Goal: Task Accomplishment & Management: Use online tool/utility

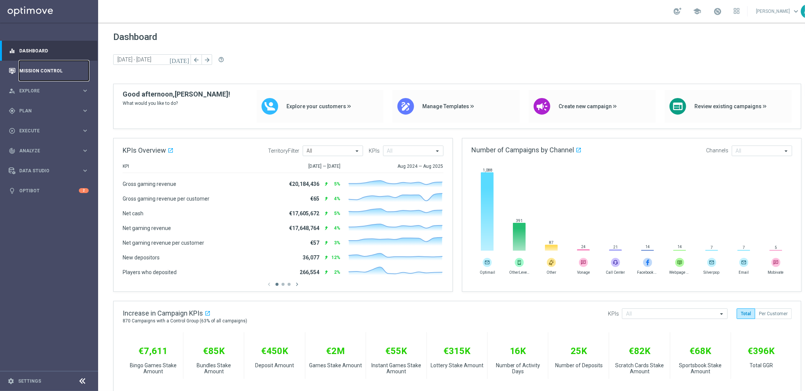
click at [44, 68] on link "Mission Control" at bounding box center [53, 71] width 69 height 20
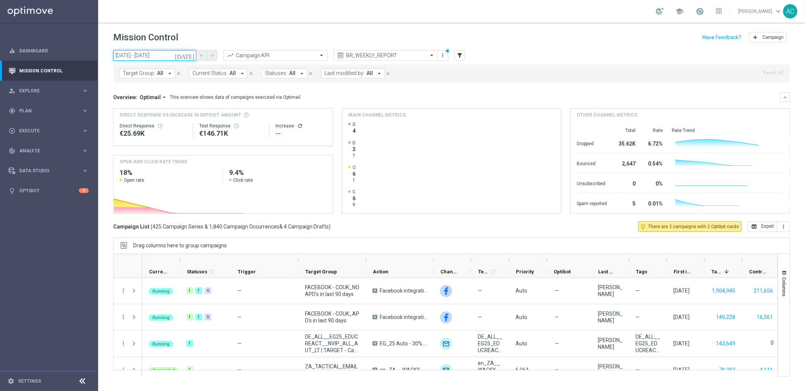
click at [154, 55] on input "10 Sep 2025 - 17 Sep 2025" at bounding box center [154, 55] width 83 height 11
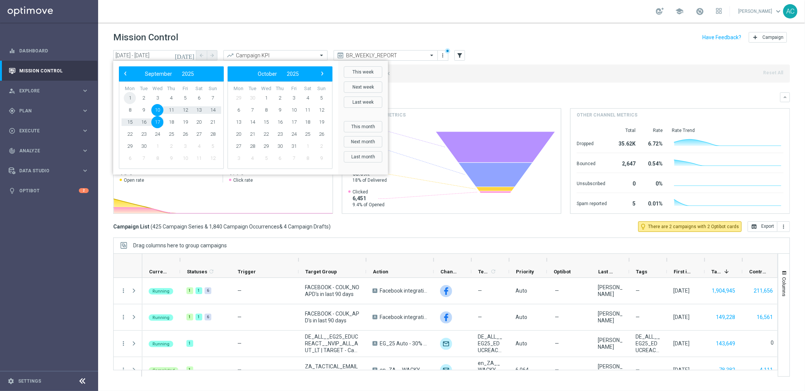
click at [127, 95] on span "1" at bounding box center [130, 98] width 12 height 12
click at [129, 110] on span "8" at bounding box center [130, 110] width 12 height 12
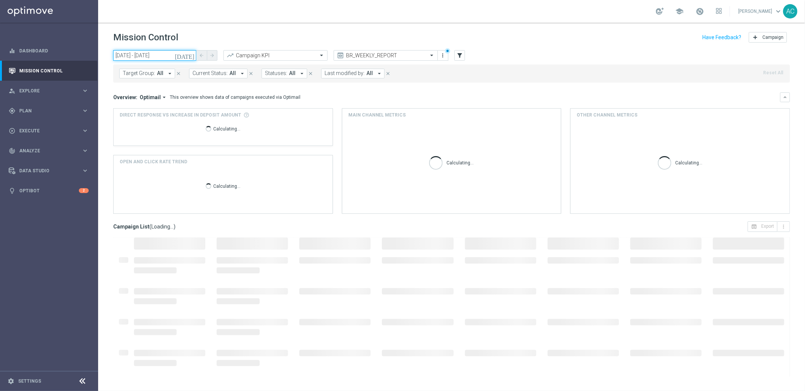
click at [152, 55] on input "01 Sep 2025 - 08 Sep 2025" at bounding box center [154, 55] width 83 height 11
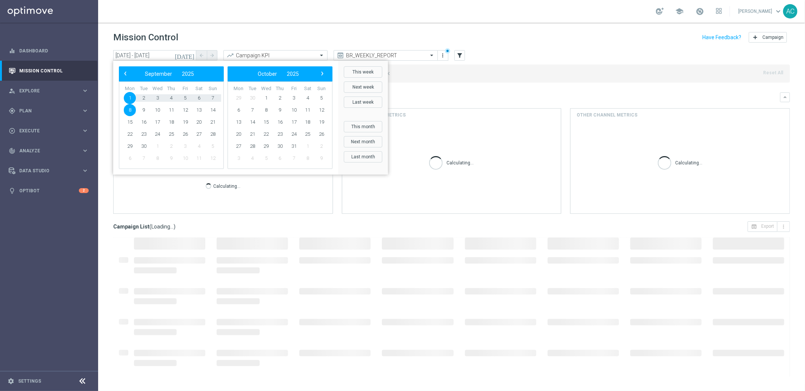
click at [129, 109] on span "8" at bounding box center [130, 110] width 12 height 12
click at [199, 108] on span "13" at bounding box center [199, 110] width 12 height 12
type input "08 Sep 2025 - 13 Sep 2025"
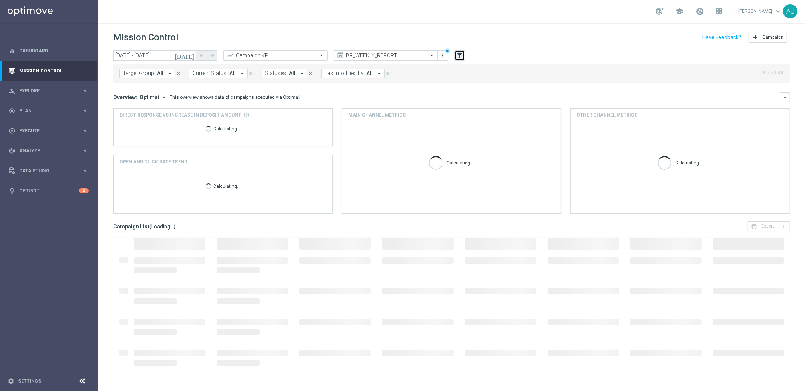
click at [462, 55] on icon "filter_alt" at bounding box center [459, 55] width 7 height 7
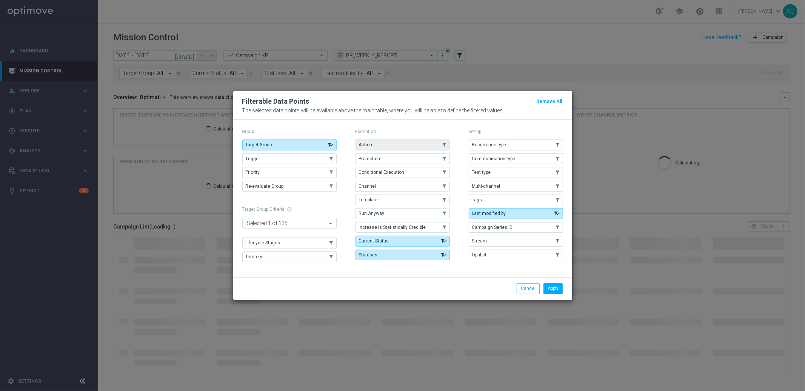
click at [388, 145] on button "Action" at bounding box center [402, 145] width 94 height 11
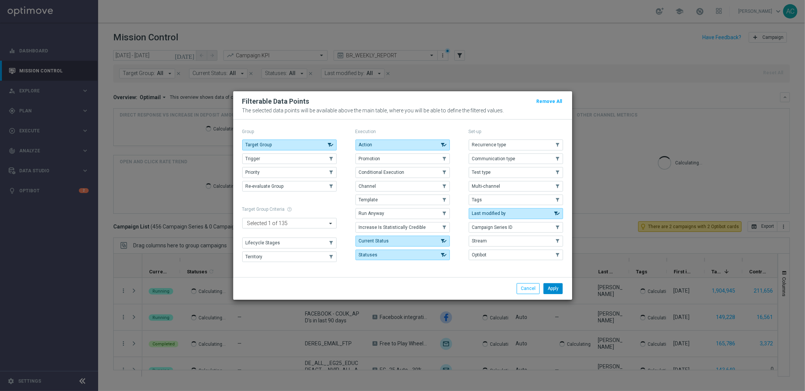
click at [557, 293] on button "Apply" at bounding box center [552, 288] width 19 height 11
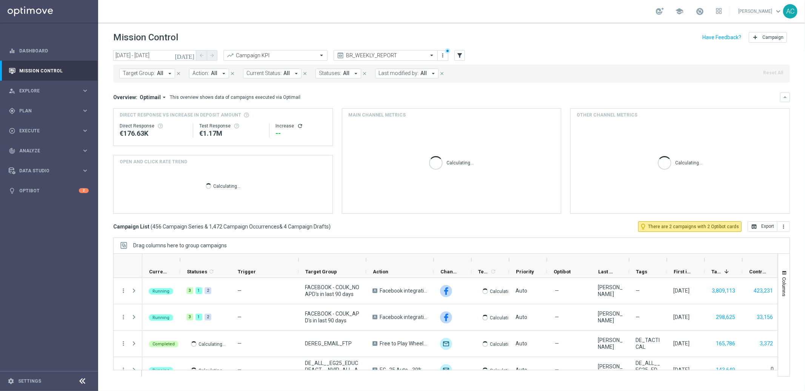
click at [217, 75] on button "Action: All arrow_drop_down" at bounding box center [209, 74] width 40 height 10
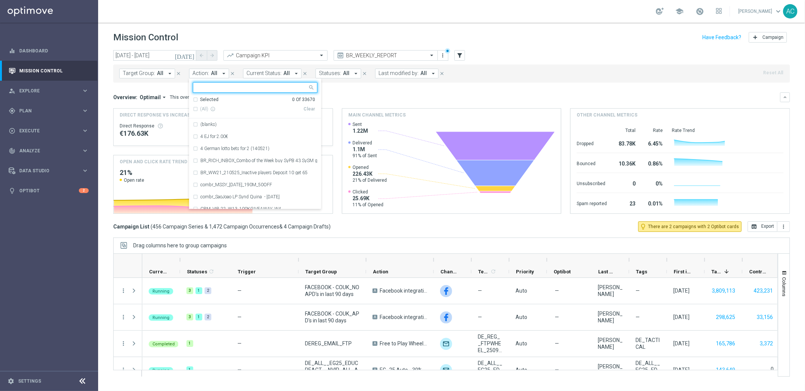
type input "BR_CAS__FTP_BET_2025__ALL_RI_TAC_MIX"
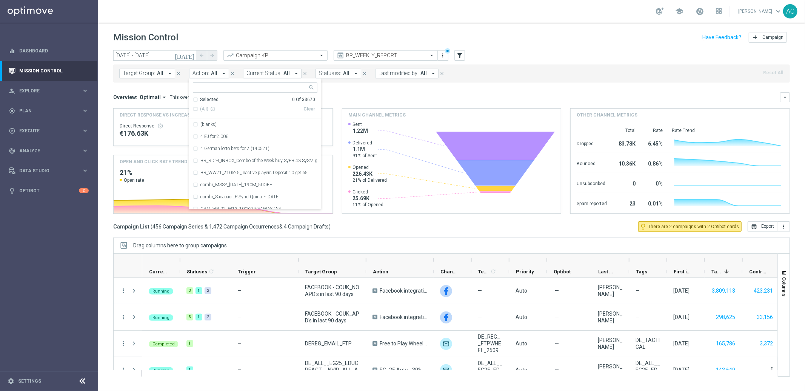
click at [386, 95] on div "Overview: Optimail arrow_drop_down This overview shows data of campaigns execut…" at bounding box center [446, 97] width 667 height 7
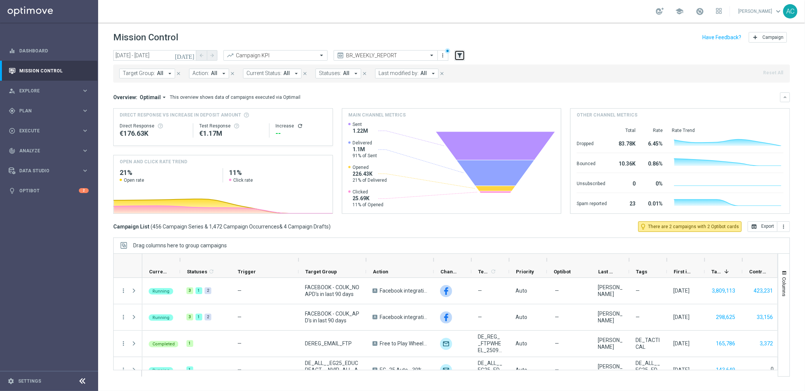
click at [461, 54] on icon "filter_alt" at bounding box center [459, 55] width 7 height 7
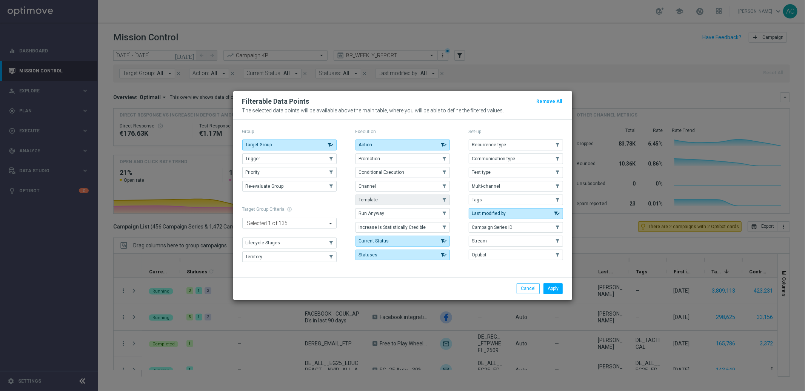
click at [374, 202] on span "Template" at bounding box center [368, 199] width 19 height 5
click at [555, 291] on button "Apply" at bounding box center [552, 288] width 19 height 11
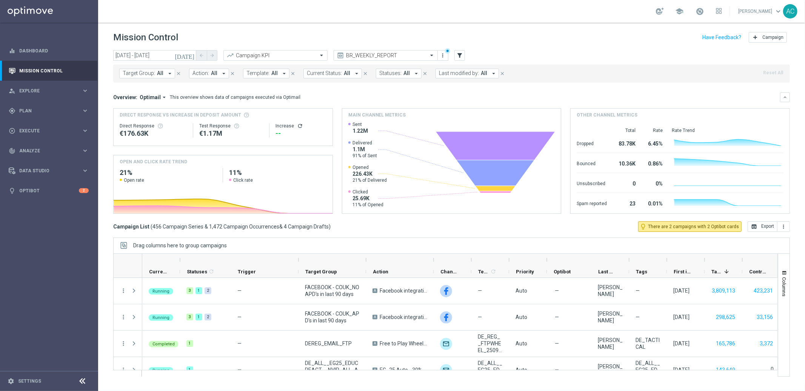
click at [270, 70] on button "Template: All arrow_drop_down" at bounding box center [266, 74] width 46 height 10
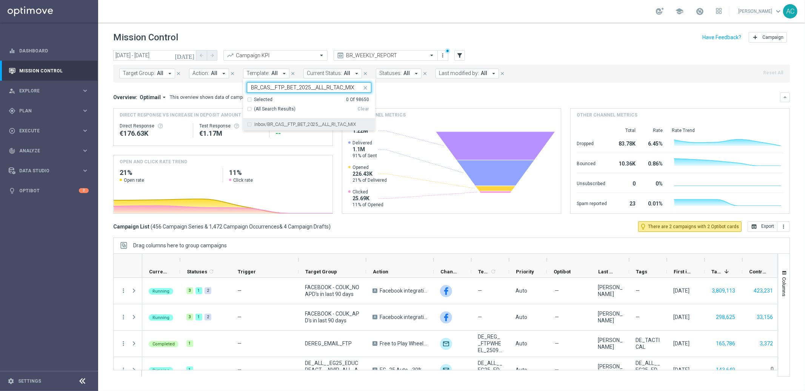
click at [244, 125] on div "Inbox/BR_CAS__FTP_BET_2025__ALL_RI_TAC_MIX" at bounding box center [309, 124] width 132 height 12
type input "BR_CAS__FTP_BET_2025__ALL_RI_TAC_MIX"
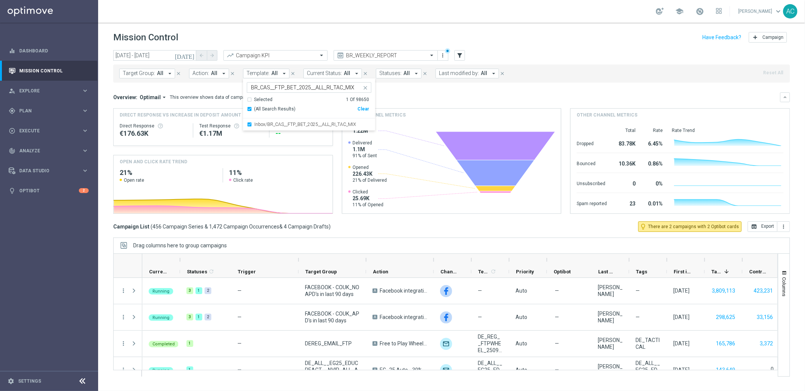
click at [450, 96] on div "Overview: Optimail arrow_drop_down This overview shows data of campaigns execut…" at bounding box center [446, 97] width 667 height 7
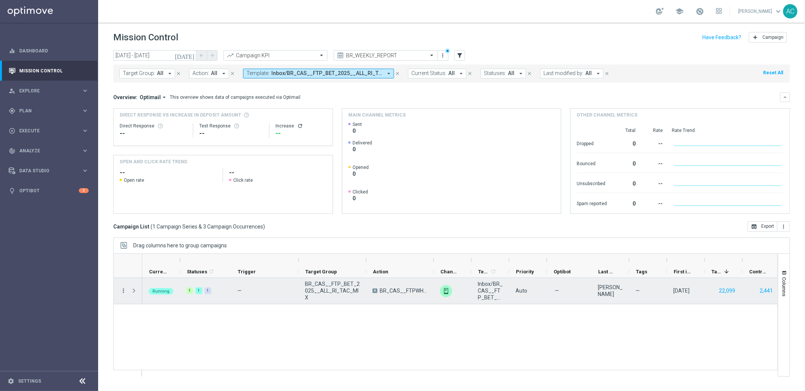
click at [122, 292] on icon "more_vert" at bounding box center [123, 291] width 7 height 7
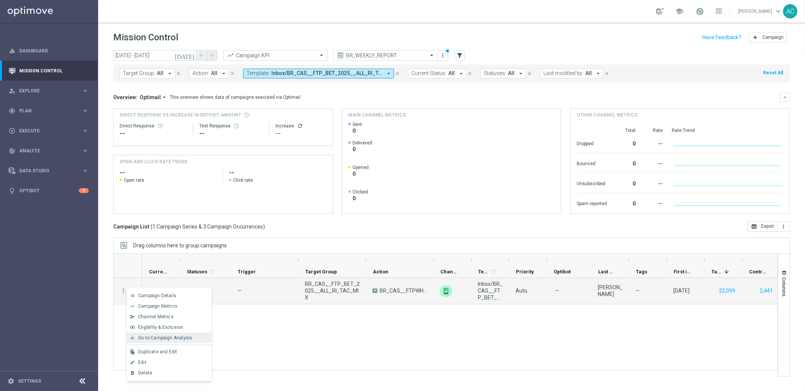
click at [163, 338] on span "Go to Campaign Analysis" at bounding box center [165, 337] width 54 height 5
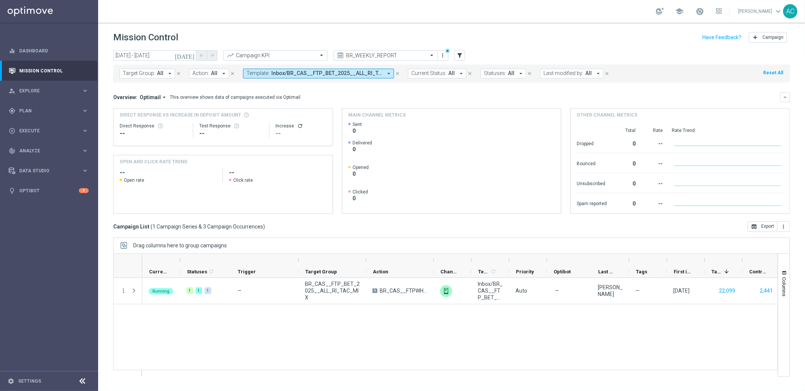
click at [361, 77] on button "Template: Inbox/BR_CAS__FTP_BET_2025__ALL_RI_TAC_MIX arrow_drop_down" at bounding box center [318, 74] width 151 height 10
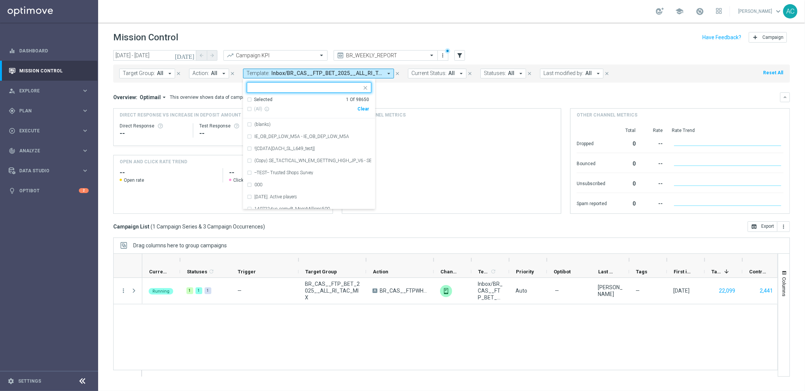
click at [0, 0] on div "Clear" at bounding box center [0, 0] width 0 height 0
drag, startPoint x: 460, startPoint y: 92, endPoint x: 269, endPoint y: 72, distance: 191.9
click at [460, 92] on mini-dashboard "Overview: Optimail arrow_drop_down This overview shows data of campaigns execut…" at bounding box center [451, 152] width 677 height 139
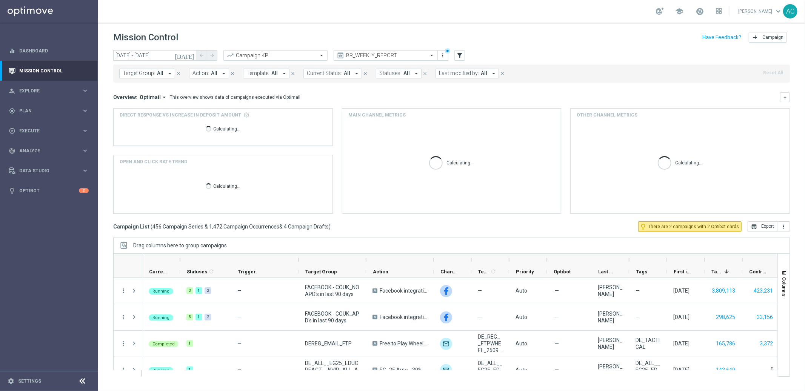
click at [251, 77] on span "Template:" at bounding box center [257, 73] width 23 height 6
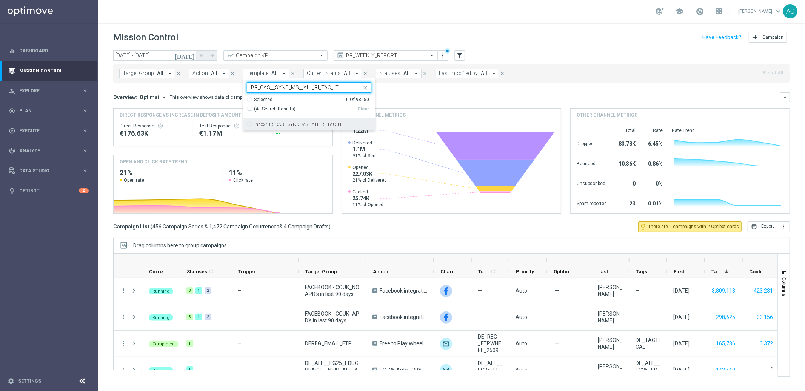
click at [247, 124] on div "Inbox/BR_CAS__SYND_MS__ALL_RI_TAC_LT" at bounding box center [309, 124] width 125 height 12
type input "BR_CAS__SYND_MS__ALL_RI_TAC_LT"
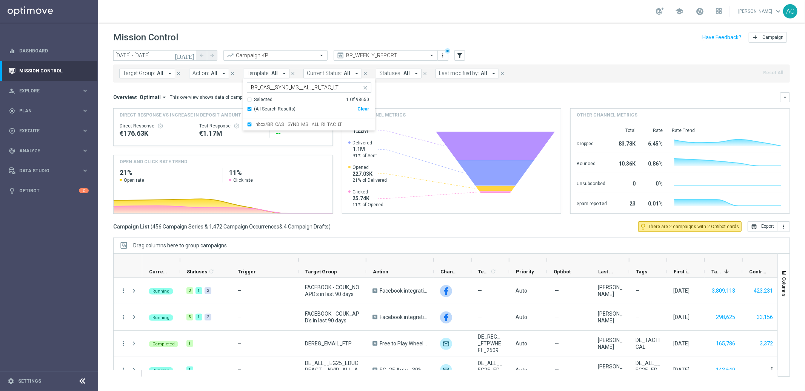
click at [454, 88] on mini-dashboard "Overview: Optimail arrow_drop_down This overview shows data of campaigns execut…" at bounding box center [451, 152] width 677 height 139
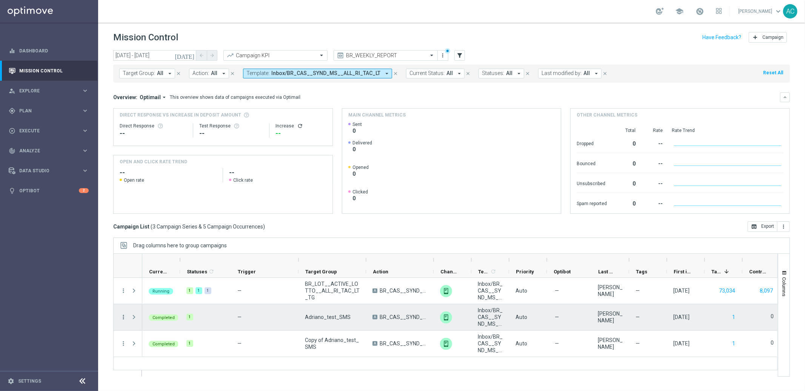
click at [124, 317] on icon "more_vert" at bounding box center [123, 317] width 7 height 7
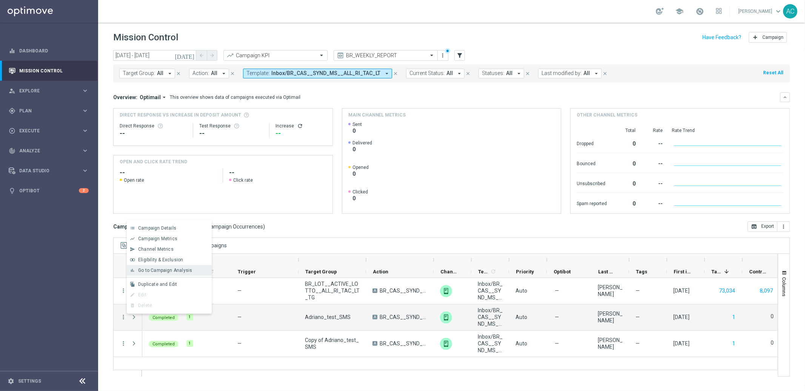
click at [174, 271] on span "Go to Campaign Analysis" at bounding box center [165, 270] width 54 height 5
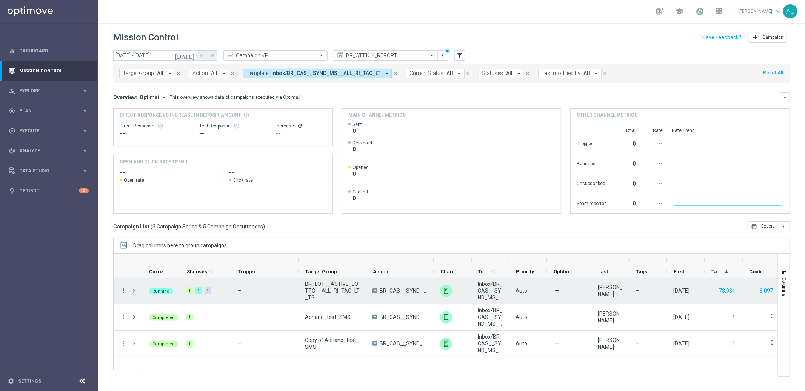
click at [123, 291] on icon "more_vert" at bounding box center [123, 291] width 7 height 7
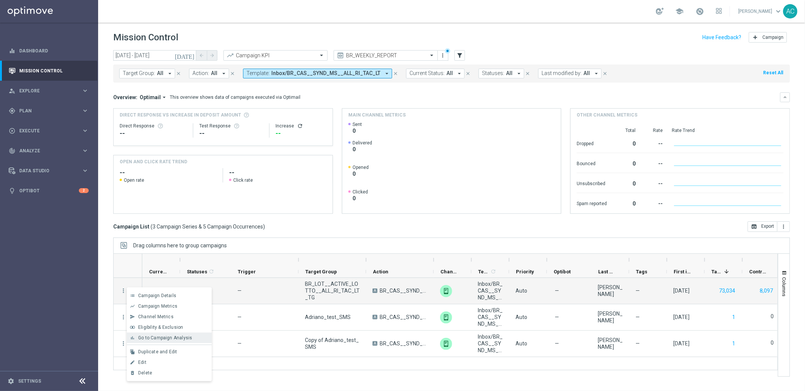
click at [153, 340] on span "Go to Campaign Analysis" at bounding box center [165, 337] width 54 height 5
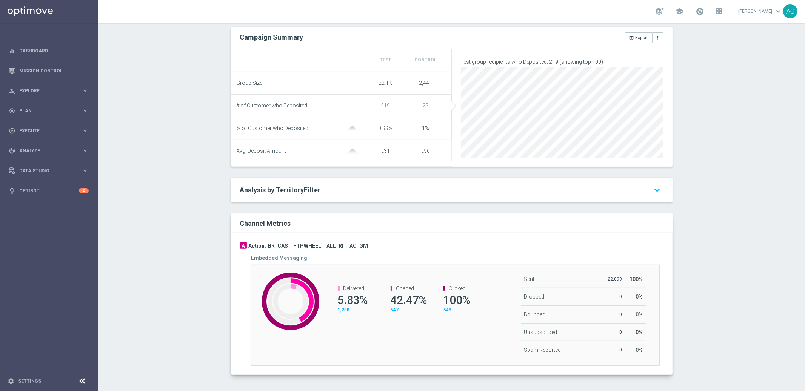
scroll to position [250, 0]
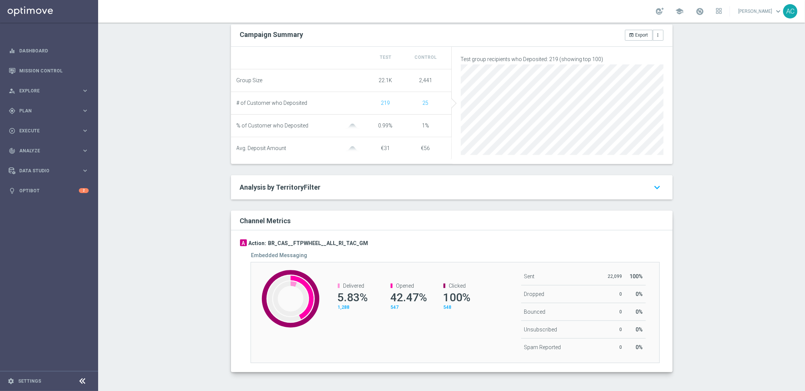
click at [742, 338] on div "Test/Control Campaign Analysis This page presents all relevant information abou…" at bounding box center [451, 207] width 707 height 369
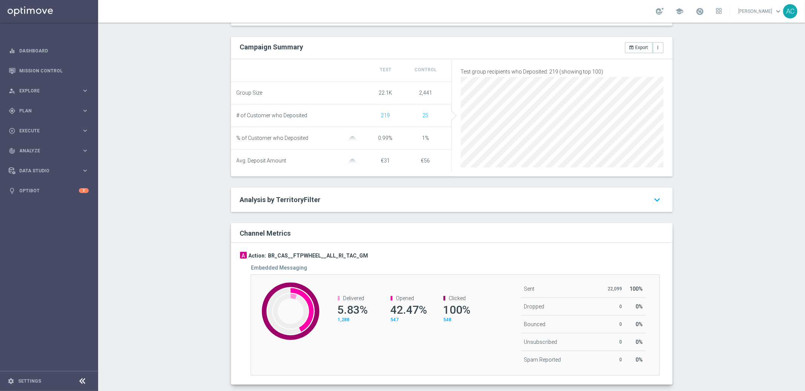
scroll to position [0, 0]
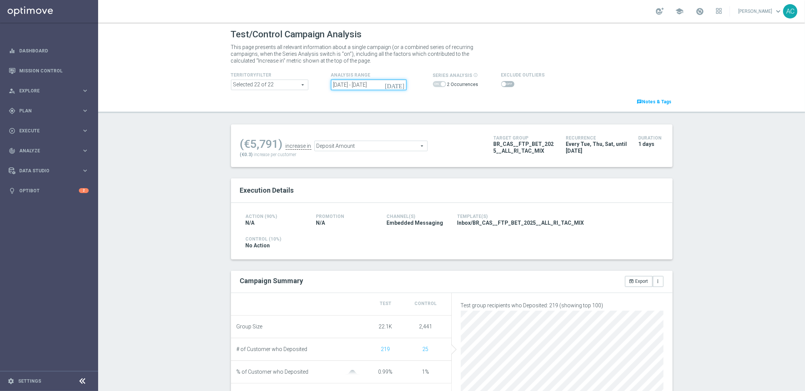
click at [365, 85] on input "09 Sep 2025 - 11 Sep 2025" at bounding box center [368, 85] width 75 height 11
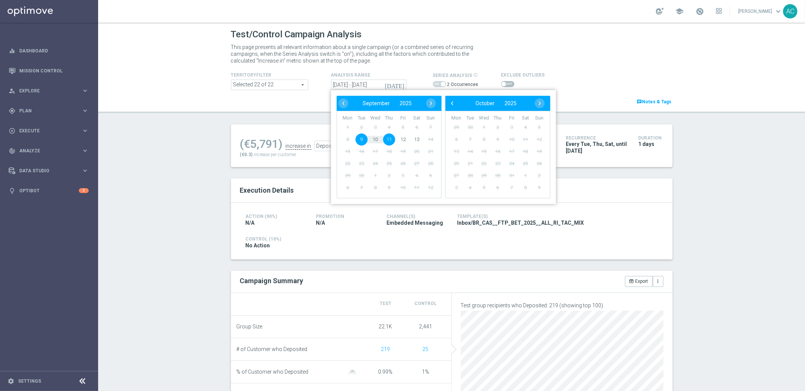
click at [361, 140] on span "9" at bounding box center [361, 140] width 12 height 12
click at [698, 196] on div "Test/Control Campaign Analysis This page presents all relevant information abou…" at bounding box center [451, 207] width 707 height 369
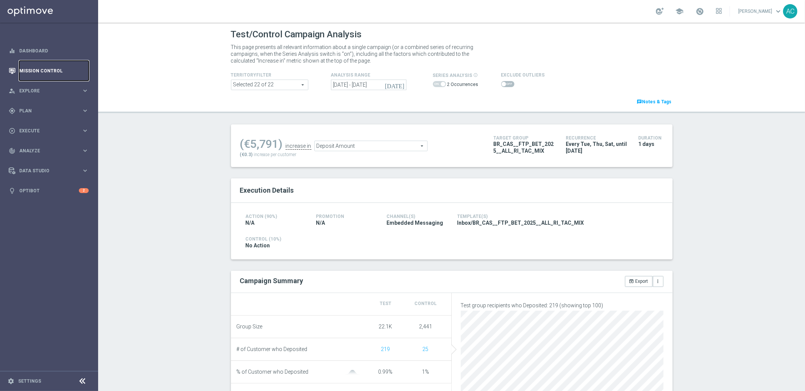
click at [51, 66] on link "Mission Control" at bounding box center [53, 71] width 69 height 20
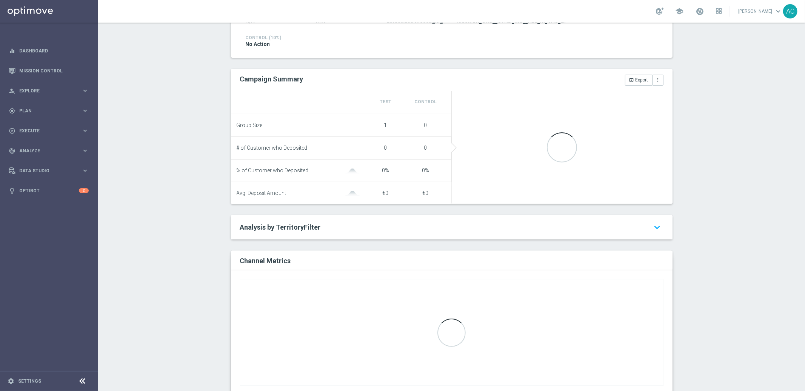
scroll to position [208, 0]
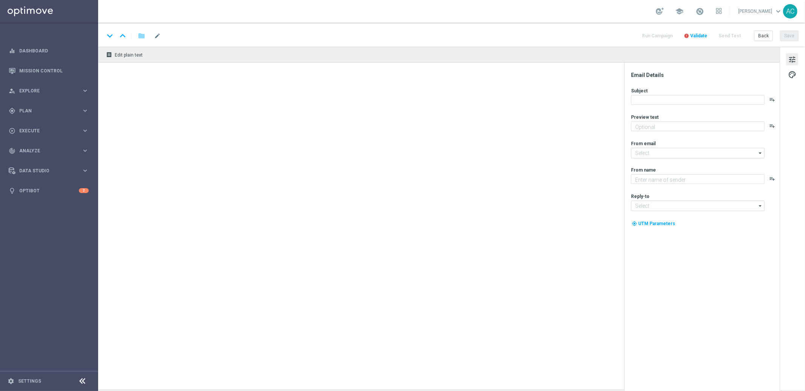
type textarea "Zero custo, só diversão: clique e jogue agora mesmo."
type textarea "Lottoland"
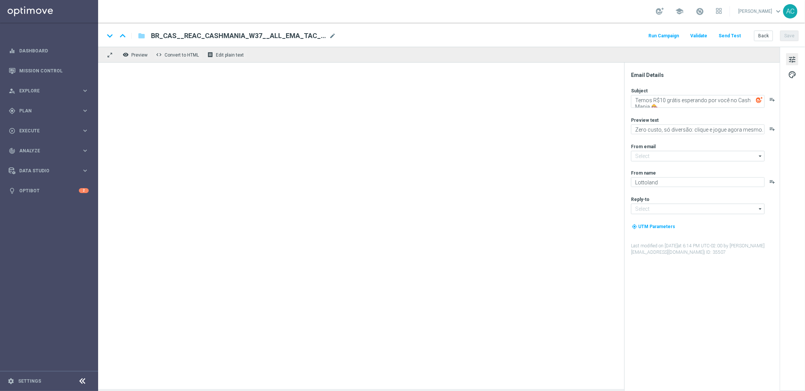
type input "[EMAIL_ADDRESS][DOMAIN_NAME]"
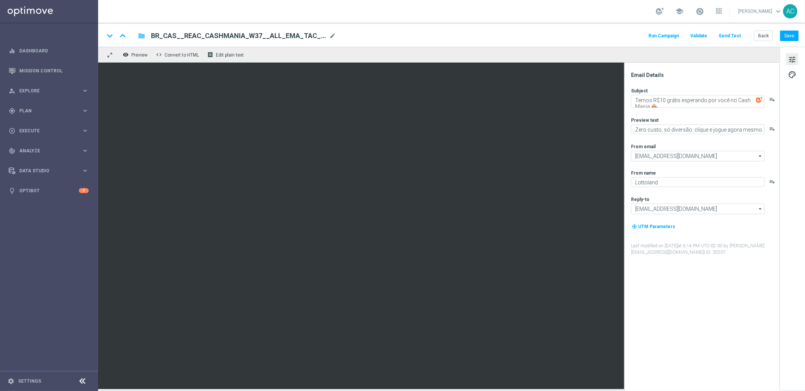
click at [143, 35] on icon "folder" at bounding box center [142, 35] width 8 height 9
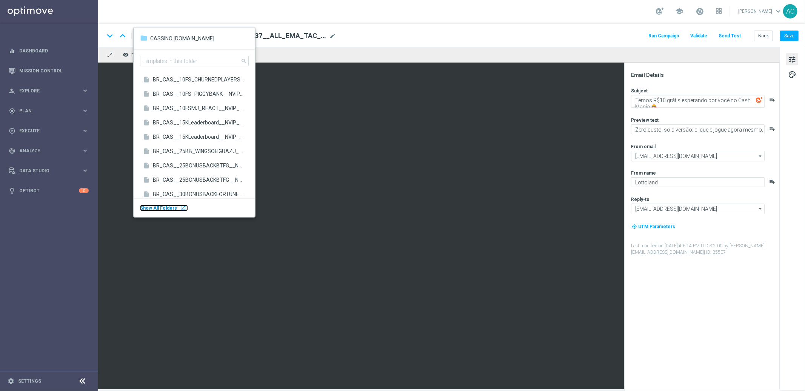
click at [35, 180] on body "equalizer Dashboard Mission Control" at bounding box center [402, 195] width 805 height 391
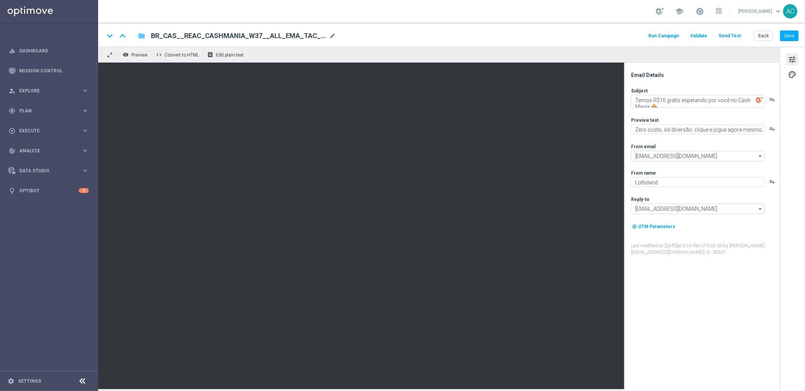
click at [142, 34] on icon "folder" at bounding box center [142, 35] width 8 height 9
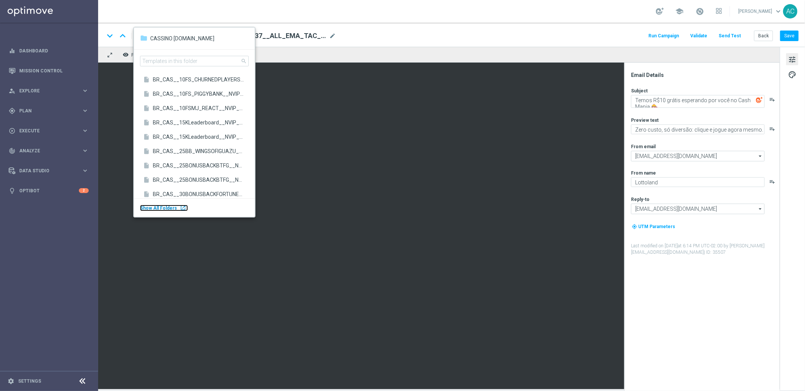
click at [180, 206] on div "launch" at bounding box center [183, 208] width 6 height 6
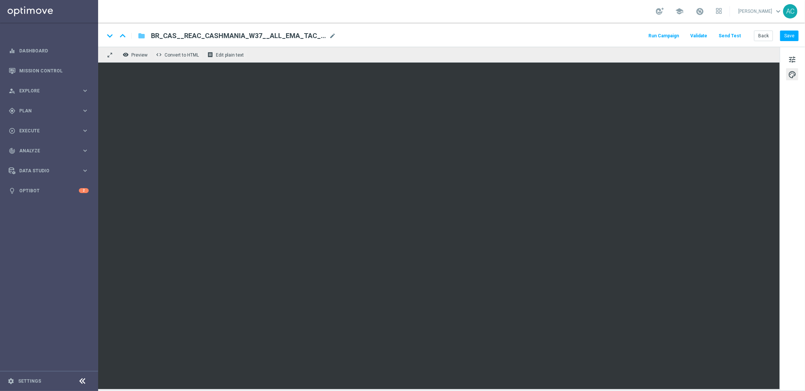
click at [141, 36] on icon "folder" at bounding box center [142, 35] width 8 height 9
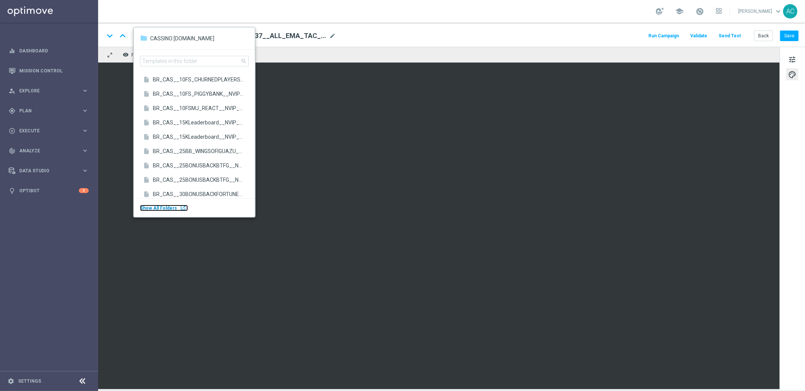
click at [177, 205] on div "Show All Folders launch" at bounding box center [164, 208] width 48 height 6
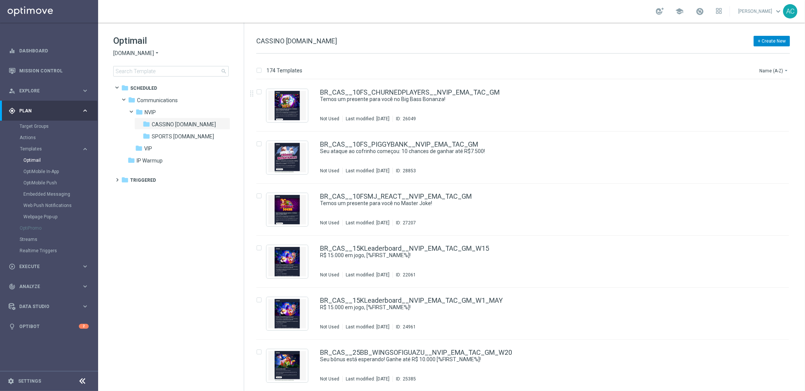
click at [784, 43] on button "+ Create New" at bounding box center [771, 41] width 36 height 11
click at [760, 101] on div "file_copy more_vert" at bounding box center [773, 104] width 32 height 36
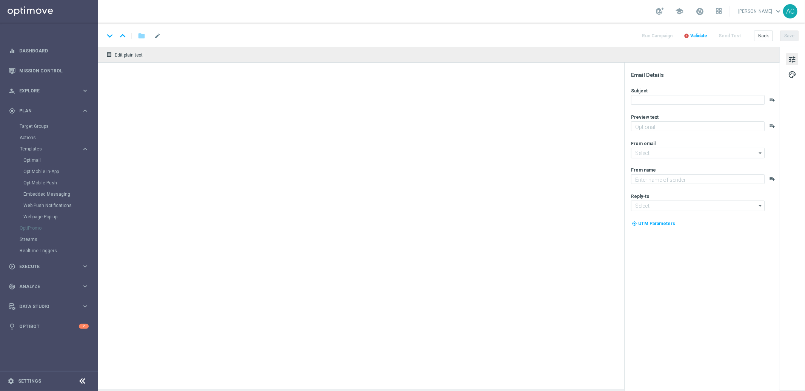
type textarea "10 Rodadas Grátis te esperam – sem depósito, é só jogar!"
type input "[EMAIL_ADDRESS][DOMAIN_NAME]"
type textarea "Lottoland"
type input "[EMAIL_ADDRESS][DOMAIN_NAME]"
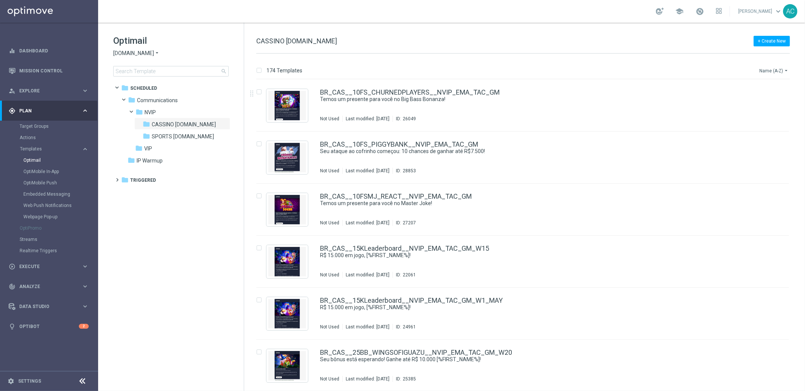
click at [785, 72] on icon "arrow_drop_down" at bounding box center [786, 71] width 6 height 6
click at [775, 106] on span "Date Modified (Newest)" at bounding box center [760, 103] width 51 height 5
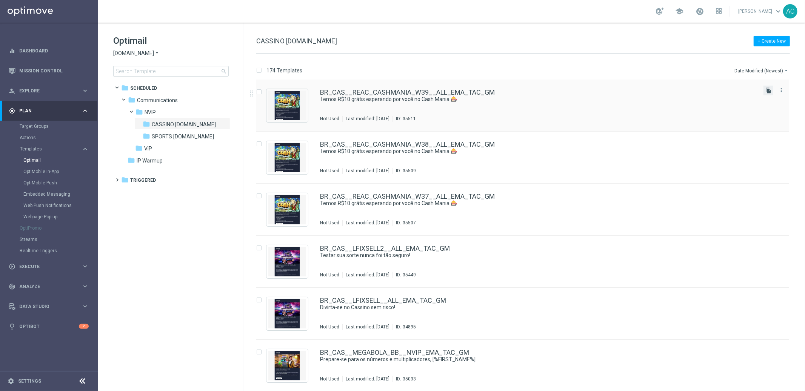
click at [768, 92] on icon "file_copy" at bounding box center [768, 91] width 6 height 6
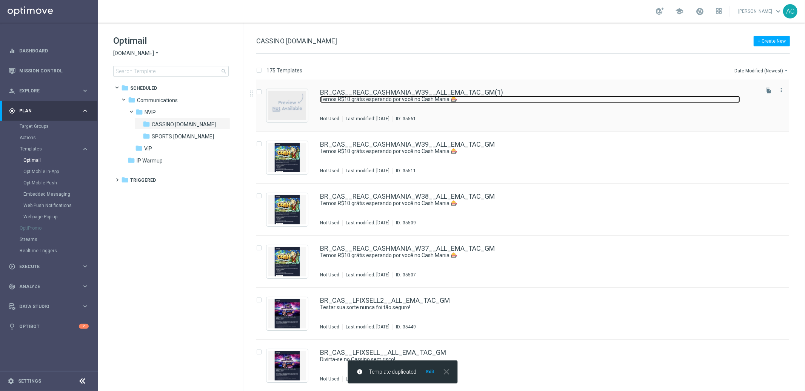
click at [523, 102] on link "Temos R$10 grátis esperando por você no Cash Mania 🎰" at bounding box center [530, 99] width 420 height 7
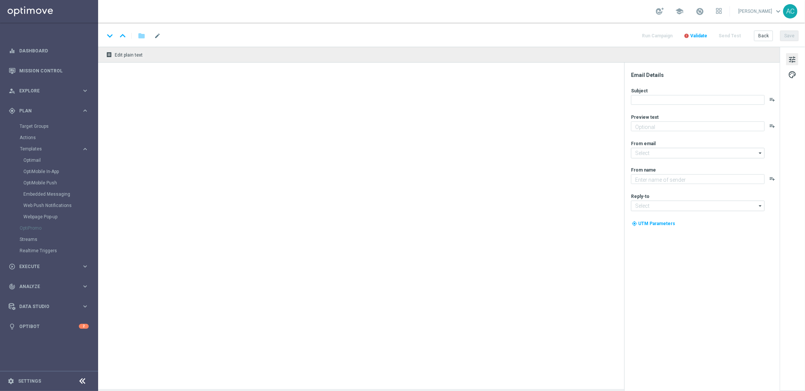
type textarea "Zero custo, só diversão: clique e jogue agora mesmo."
type input "[EMAIL_ADDRESS][DOMAIN_NAME]"
type textarea "Lottoland"
type input "[EMAIL_ADDRESS][DOMAIN_NAME]"
